Goal: Task Accomplishment & Management: Manage account settings

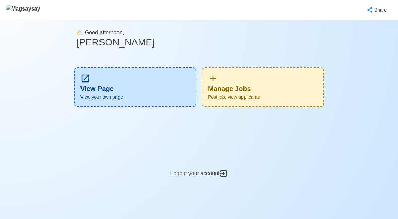
click at [235, 88] on div "Manage Jobs Post job, view applicants" at bounding box center [263, 87] width 122 height 40
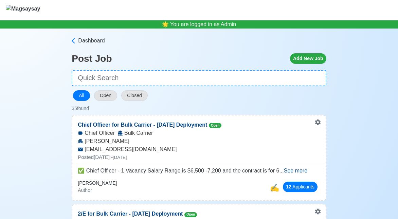
scroll to position [10, 0]
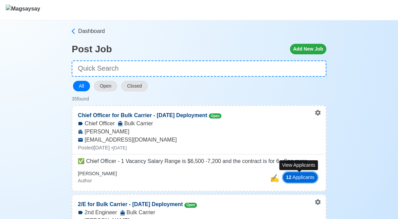
click at [301, 181] on button "12 Applicant s" at bounding box center [300, 177] width 34 height 11
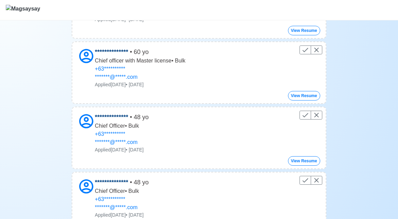
scroll to position [106, 0]
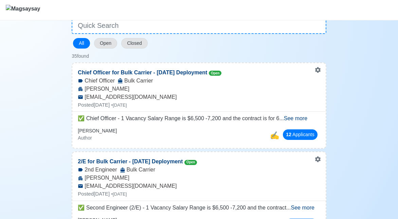
scroll to position [116, 0]
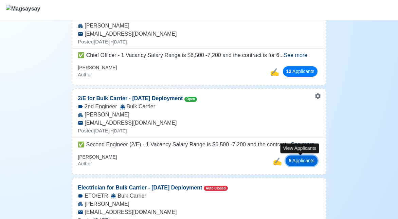
click at [301, 161] on button "5 Applicant s" at bounding box center [302, 161] width 32 height 11
